Goal: Transaction & Acquisition: Download file/media

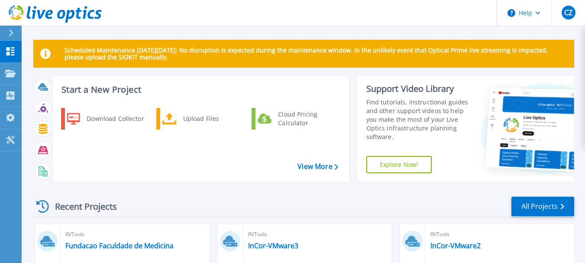
scroll to position [43, 0]
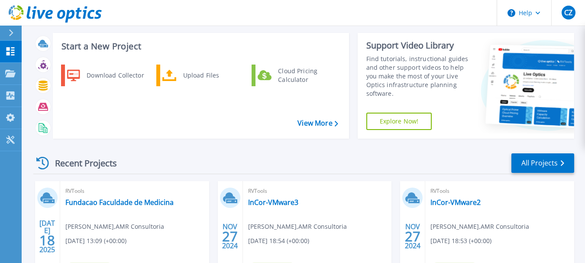
click at [313, 128] on div "Download Collector Upload Files Cloud Pricing Calculator" at bounding box center [200, 98] width 290 height 72
click at [316, 125] on link "View More" at bounding box center [318, 123] width 40 height 8
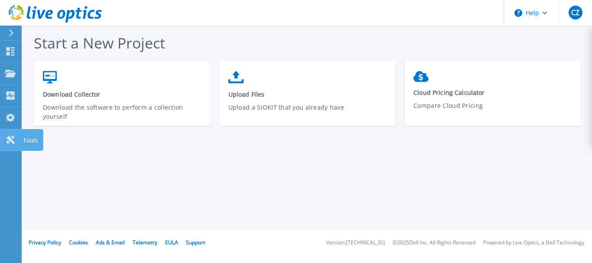
click at [9, 138] on icon at bounding box center [10, 140] width 8 height 8
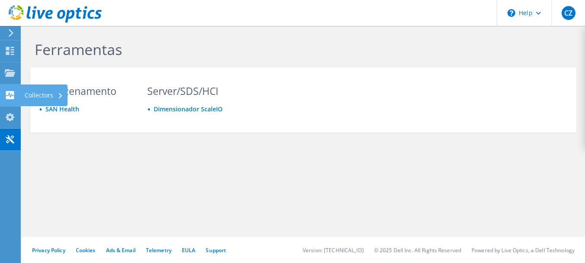
click at [10, 98] on use at bounding box center [10, 95] width 8 height 8
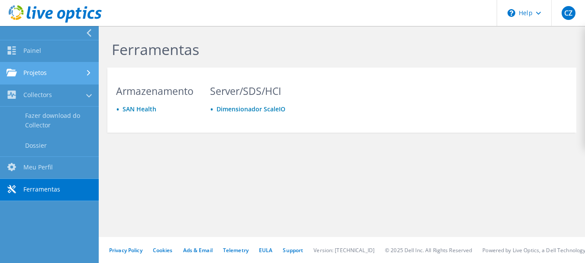
click at [42, 79] on link "Projetos" at bounding box center [49, 73] width 99 height 22
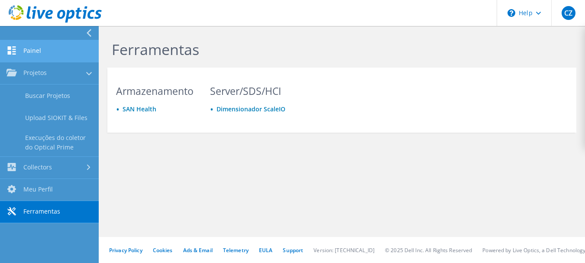
click at [44, 53] on link "Painel" at bounding box center [49, 51] width 99 height 22
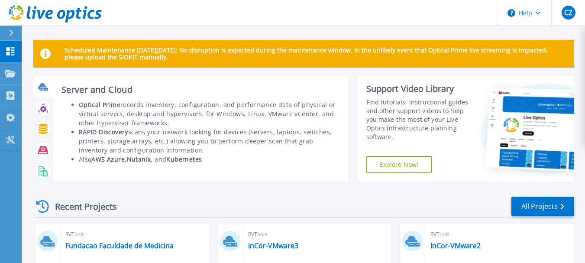
click at [42, 86] on icon at bounding box center [42, 86] width 9 height 6
click at [79, 86] on h3 "Server and Cloud" at bounding box center [201, 90] width 279 height 10
click at [84, 87] on h3 "Server and Cloud" at bounding box center [201, 90] width 279 height 10
click at [182, 121] on li "Optical Prime records inventory, configuration, and performance data of physica…" at bounding box center [210, 113] width 262 height 27
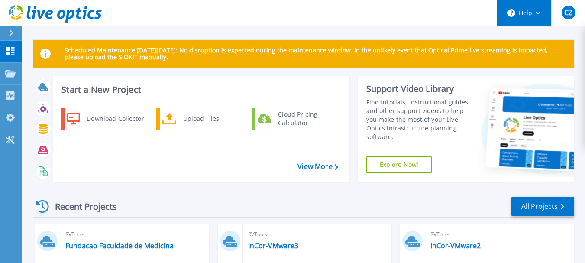
click at [528, 13] on button "Help" at bounding box center [524, 13] width 54 height 26
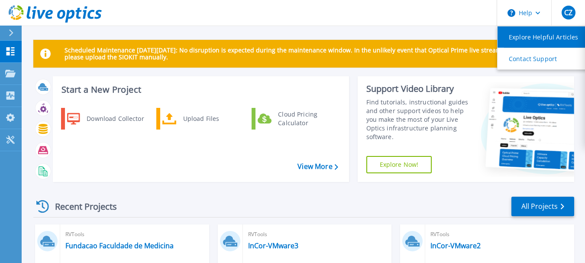
click at [532, 37] on link "Explore Helpful Articles" at bounding box center [546, 36] width 97 height 21
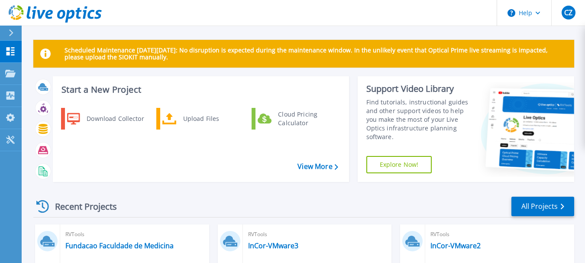
click at [427, 13] on header "Help CZ Usuário Final Cleber Zorzi cleber@amr.com.br AMR Consultoria My Profile…" at bounding box center [292, 13] width 585 height 26
click at [537, 13] on icon at bounding box center [538, 13] width 5 height 3
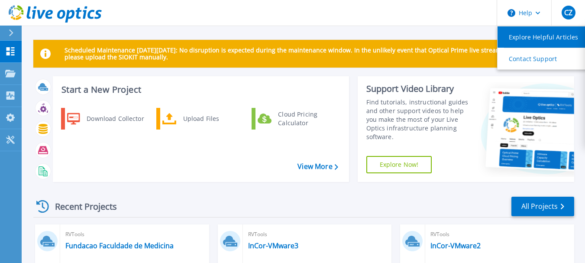
click at [525, 35] on link "Explore Helpful Articles" at bounding box center [546, 36] width 97 height 21
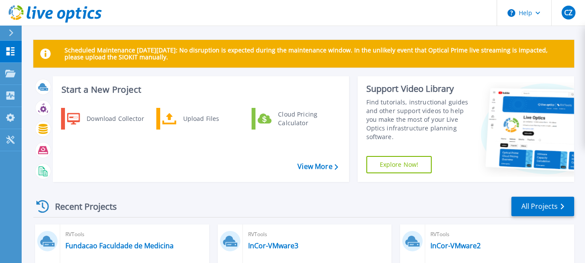
click at [405, 21] on header "Help CZ Usuário Final Cleber Zorzi cleber@amr.com.br AMR Consultoria My Profile…" at bounding box center [292, 13] width 585 height 26
click at [4, 32] on button at bounding box center [11, 33] width 22 height 15
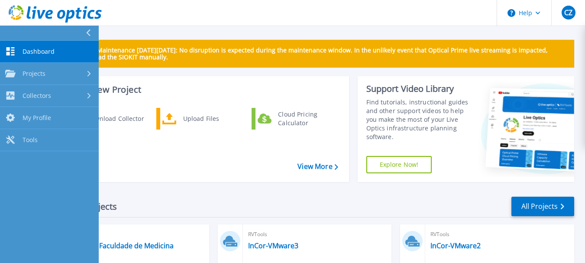
click at [53, 52] on span "Dashboard" at bounding box center [39, 52] width 32 height 8
click at [307, 169] on link "View More" at bounding box center [318, 166] width 40 height 8
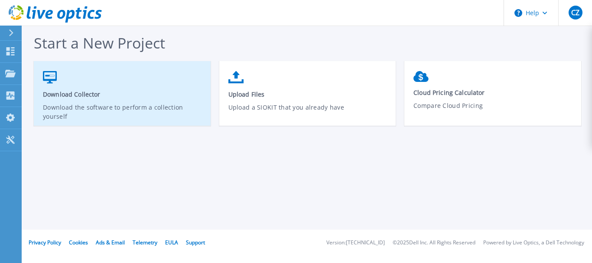
click at [73, 92] on span "Download Collector" at bounding box center [122, 94] width 159 height 8
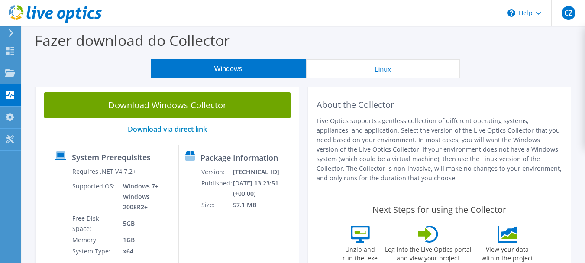
drag, startPoint x: 317, startPoint y: 104, endPoint x: 401, endPoint y: 176, distance: 111.2
click at [401, 176] on div "About the Collector Live Optics supports agentless collection of different oper…" at bounding box center [440, 140] width 247 height 97
copy div "About the Collector Live Optics supports agentless collection of different oper…"
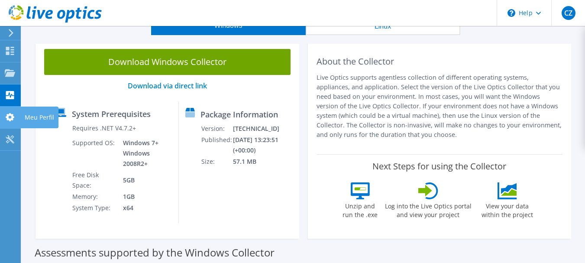
click at [10, 116] on icon at bounding box center [10, 117] width 10 height 8
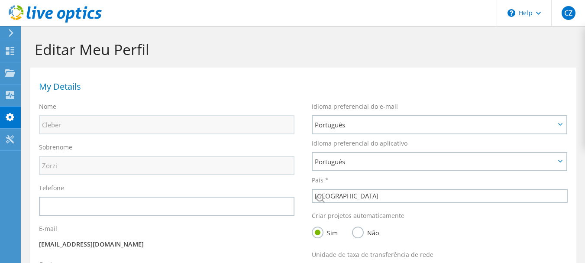
select select "30"
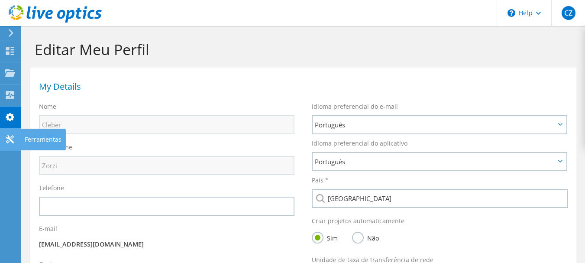
click at [14, 140] on icon at bounding box center [10, 139] width 10 height 8
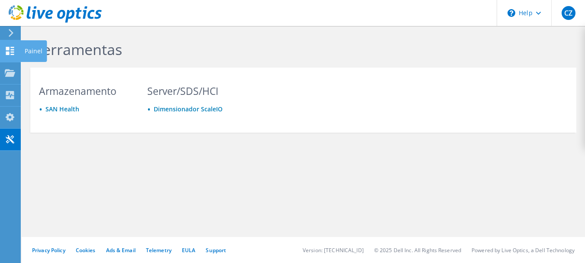
click at [13, 52] on use at bounding box center [10, 51] width 8 height 8
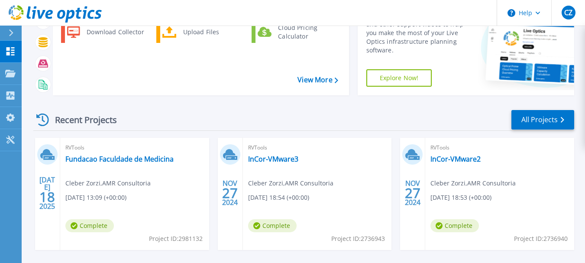
scroll to position [43, 0]
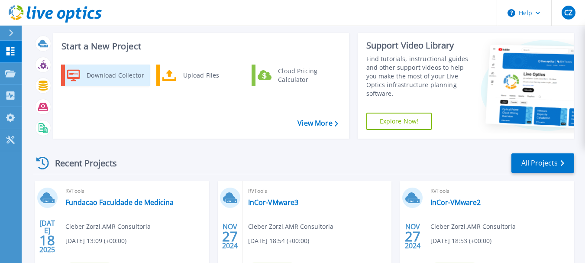
click at [120, 74] on div "Download Collector" at bounding box center [114, 75] width 65 height 17
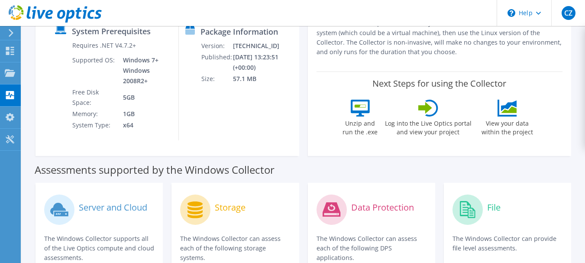
scroll to position [87, 0]
